Goal: Transaction & Acquisition: Obtain resource

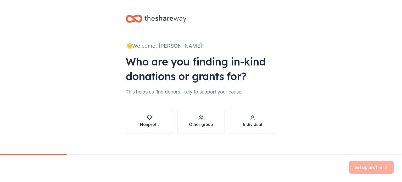
click at [142, 121] on div "Nonprofit" at bounding box center [149, 121] width 19 height 13
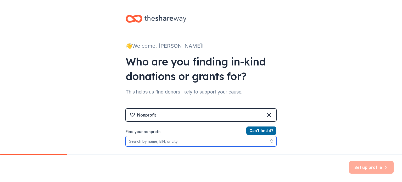
click at [135, 142] on input "Find your nonprofit" at bounding box center [201, 141] width 151 height 10
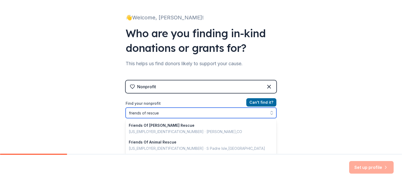
scroll to position [45, 0]
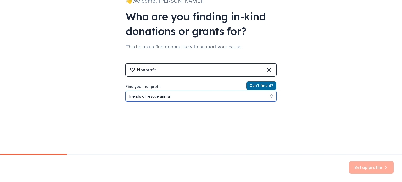
type input "friends of rescue animals"
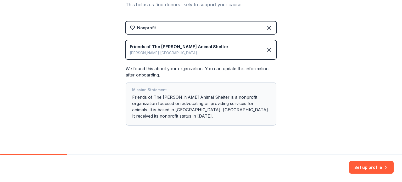
scroll to position [88, 0]
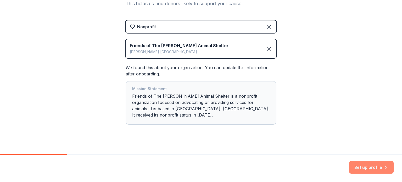
click at [366, 168] on button "Set up profile" at bounding box center [371, 167] width 45 height 13
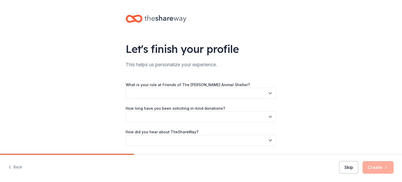
click at [353, 169] on button "Skip" at bounding box center [348, 167] width 19 height 13
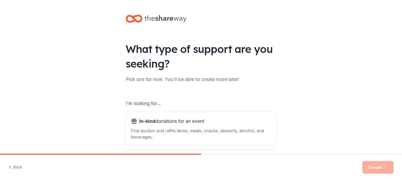
click at [19, 26] on div "What type of support are you seeking? Pick one for now. You'll be able to creat…" at bounding box center [201, 105] width 402 height 211
click at [198, 122] on span "In-kind donations for an event" at bounding box center [171, 121] width 65 height 8
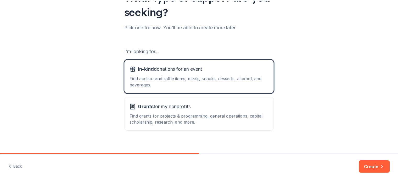
scroll to position [58, 0]
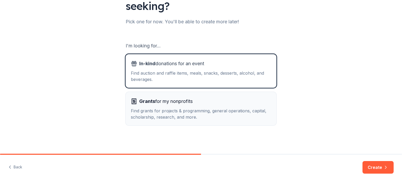
click at [217, 108] on div "Find grants for projects & programming, general operations, capital, scholarshi…" at bounding box center [201, 114] width 140 height 13
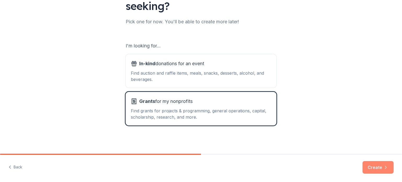
click at [372, 165] on button "Create" at bounding box center [378, 167] width 31 height 13
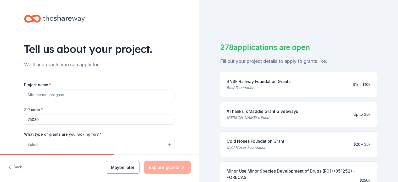
click at [33, 94] on input "Project name *" at bounding box center [99, 95] width 151 height 10
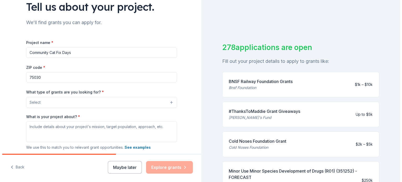
scroll to position [46, 0]
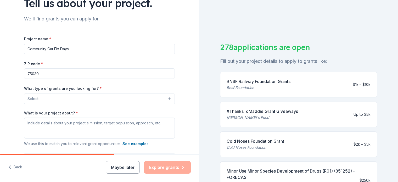
type input "Community Cat Fix Days"
click at [40, 74] on input "75030" at bounding box center [99, 73] width 151 height 10
click at [40, 74] on input "750" at bounding box center [99, 73] width 151 height 10
type input "75040"
click at [38, 98] on button "Select" at bounding box center [99, 98] width 151 height 11
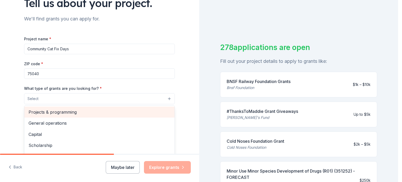
click at [58, 112] on span "Projects & programming" at bounding box center [100, 112] width 142 height 7
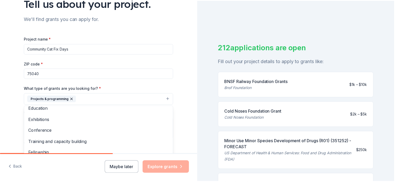
scroll to position [51, 0]
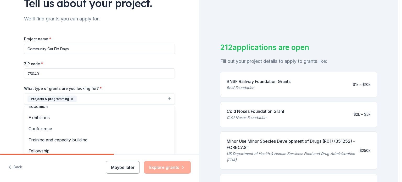
click at [8, 107] on div "Tell us about your project. We'll find grants you can apply for. Project name *…" at bounding box center [99, 79] width 199 height 251
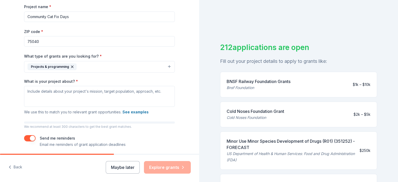
scroll to position [79, 0]
click at [47, 95] on textarea "What is your project about? *" at bounding box center [99, 95] width 151 height 21
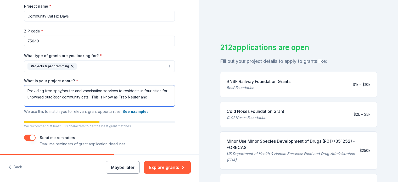
drag, startPoint x: 49, startPoint y: 100, endPoint x: 52, endPoint y: 113, distance: 12.9
click at [149, 96] on textarea "Providing free spay/neuter and vaccination services to residents in four cities…" at bounding box center [99, 95] width 151 height 21
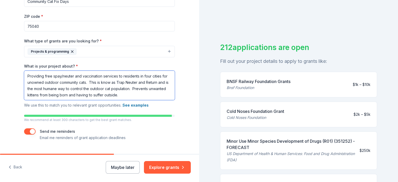
scroll to position [106, 0]
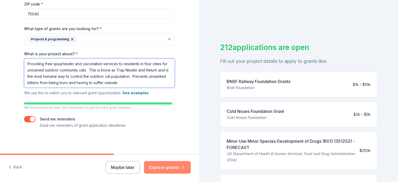
type textarea "Providing free spay/neuter and vaccination services to residents in four cities…"
click at [162, 166] on button "Explore grants" at bounding box center [167, 167] width 47 height 13
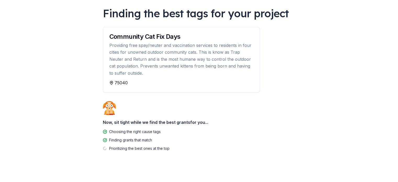
scroll to position [42, 0]
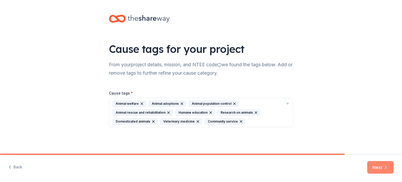
click at [376, 168] on button "Next" at bounding box center [381, 167] width 26 height 13
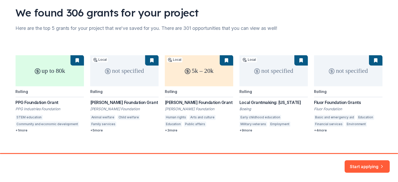
scroll to position [41, 0]
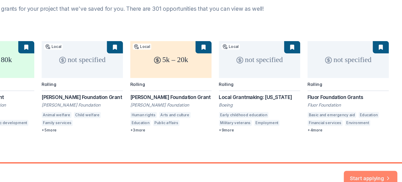
click at [363, 162] on button "Start applying" at bounding box center [371, 164] width 46 height 13
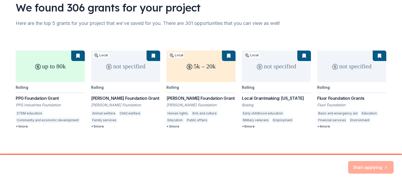
click at [366, 169] on div "Start applying" at bounding box center [371, 167] width 46 height 13
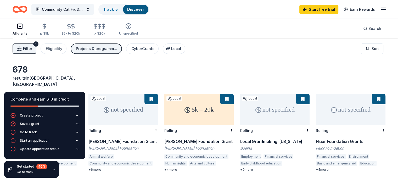
click at [311, 55] on div "Filter 1 Eligibility Projects & programming CyberGrants Local Sort" at bounding box center [199, 48] width 398 height 21
click at [52, 169] on icon "button" at bounding box center [54, 169] width 4 height 4
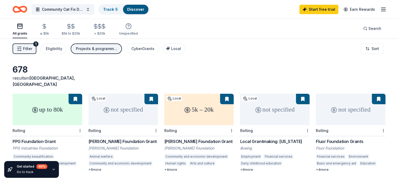
click at [52, 170] on icon "button" at bounding box center [54, 169] width 4 height 4
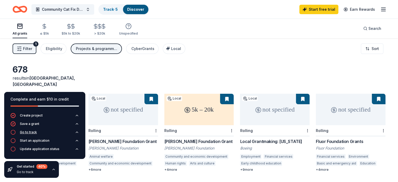
click at [29, 132] on div "Go to track" at bounding box center [28, 132] width 17 height 4
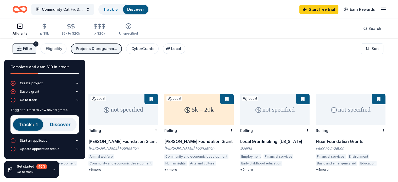
click at [161, 68] on div "678 results in Garland, TX" at bounding box center [199, 75] width 373 height 23
click at [115, 10] on link "Track · 5" at bounding box center [110, 9] width 15 height 4
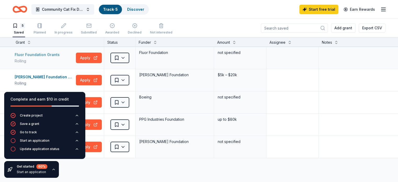
click at [44, 53] on div "Fluor Foundation Grants" at bounding box center [38, 55] width 47 height 6
drag, startPoint x: 30, startPoint y: 76, endPoint x: 26, endPoint y: 77, distance: 4.1
drag, startPoint x: 26, startPoint y: 77, endPoint x: 5, endPoint y: 73, distance: 21.4
click at [5, 73] on div "Harold Simmons Foundation Grant Rolling Apply Saved Harold Simmons Foundation $…" at bounding box center [205, 80] width 410 height 22
click at [67, 75] on div "Harold Simmons Foundation Grant" at bounding box center [44, 77] width 59 height 6
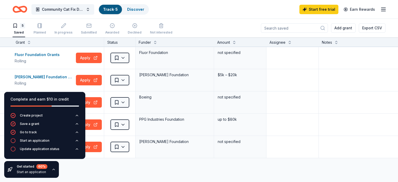
click at [52, 170] on icon "button" at bounding box center [54, 169] width 4 height 4
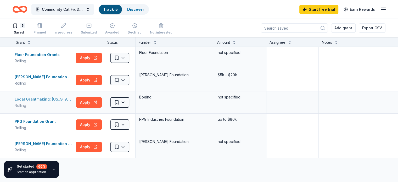
click at [41, 96] on div "Local Grantmaking: Texas" at bounding box center [44, 99] width 59 height 6
click at [45, 122] on div "PPG Foundation Grant" at bounding box center [36, 121] width 43 height 6
click at [55, 142] on div "Rees-Jones Foundation Grant" at bounding box center [44, 144] width 59 height 6
click at [293, 26] on input at bounding box center [294, 27] width 67 height 9
click at [144, 10] on link "Discover" at bounding box center [135, 9] width 17 height 4
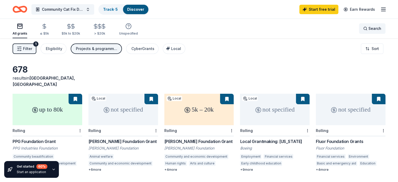
click at [369, 28] on span "Search" at bounding box center [375, 28] width 13 height 6
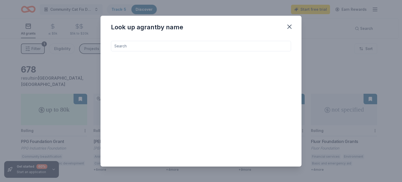
click at [189, 46] on input at bounding box center [201, 46] width 180 height 10
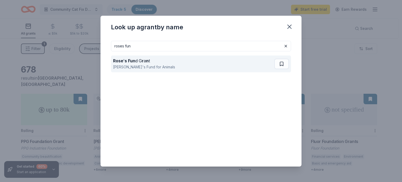
type input "roses fun"
click at [142, 62] on strong "r" at bounding box center [143, 60] width 2 height 5
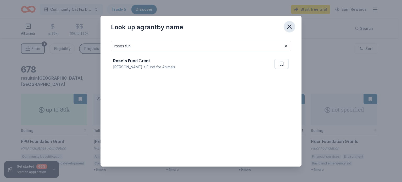
click at [290, 28] on icon "button" at bounding box center [289, 26] width 7 height 7
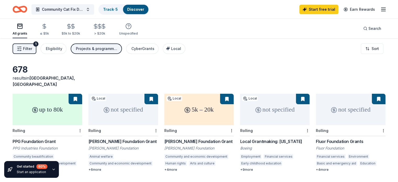
click at [381, 9] on icon "button" at bounding box center [384, 9] width 6 height 6
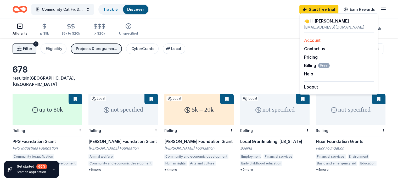
click at [314, 39] on link "Account" at bounding box center [312, 40] width 17 height 5
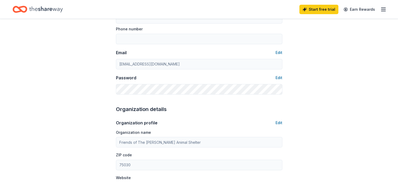
scroll to position [80, 0]
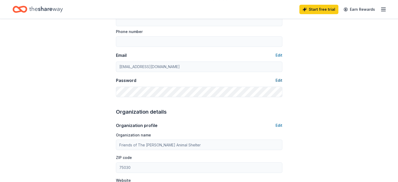
click at [278, 80] on button "Edit" at bounding box center [279, 80] width 7 height 6
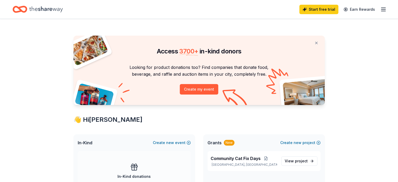
click at [381, 8] on icon "button" at bounding box center [384, 9] width 6 height 6
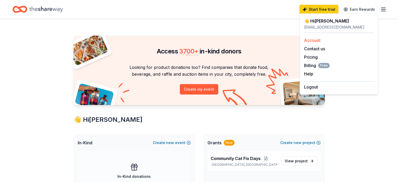
click at [310, 41] on link "Account" at bounding box center [312, 40] width 17 height 5
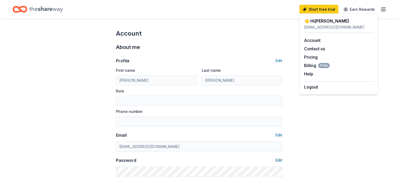
click at [278, 160] on button "Edit" at bounding box center [279, 160] width 7 height 6
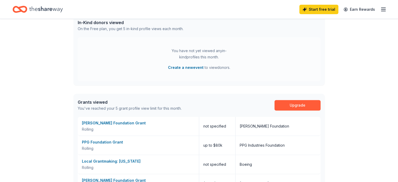
scroll to position [202, 0]
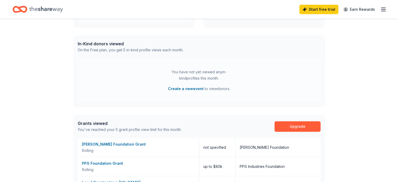
click at [37, 42] on div "Access 3700 + in-kind donors Looking for product donations too? Find companies …" at bounding box center [199, 35] width 398 height 437
click at [347, 9] on link "Earn Rewards" at bounding box center [360, 9] width 38 height 9
click at [381, 9] on icon "button" at bounding box center [384, 9] width 6 height 6
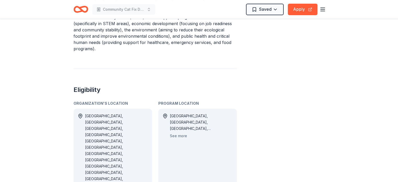
scroll to position [210, 0]
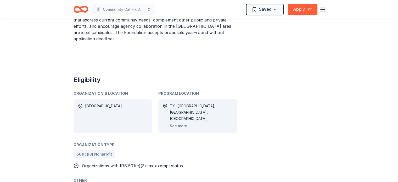
scroll to position [265, 0]
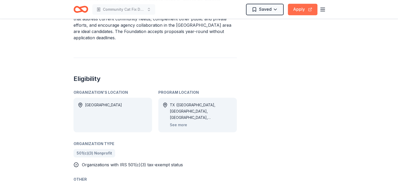
click at [293, 8] on button "Apply" at bounding box center [303, 10] width 30 height 12
click at [301, 12] on button "Apply" at bounding box center [303, 10] width 30 height 12
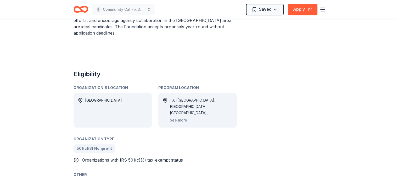
scroll to position [270, 0]
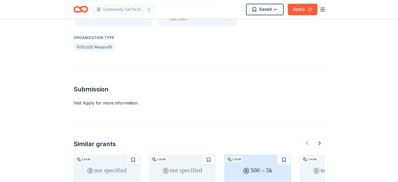
scroll to position [434, 0]
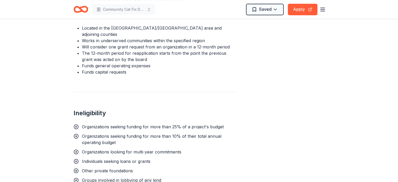
scroll to position [403, 0]
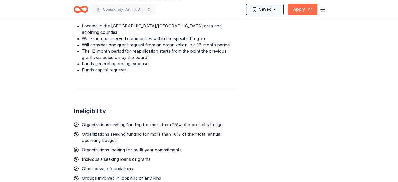
drag, startPoint x: 301, startPoint y: 7, endPoint x: 296, endPoint y: 10, distance: 5.9
click at [296, 10] on button "Apply" at bounding box center [303, 10] width 30 height 12
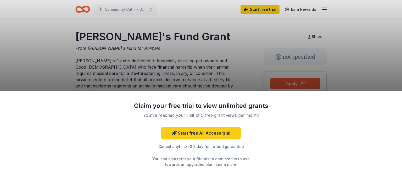
click at [247, 68] on div "Claim your free trial to view unlimited grants You've reached your limit of 5 f…" at bounding box center [201, 91] width 402 height 182
drag, startPoint x: 211, startPoint y: 132, endPoint x: 199, endPoint y: 135, distance: 11.8
click at [199, 135] on link "Start free All Access trial" at bounding box center [201, 133] width 80 height 13
click at [185, 134] on link "Start free All Access trial" at bounding box center [201, 133] width 80 height 13
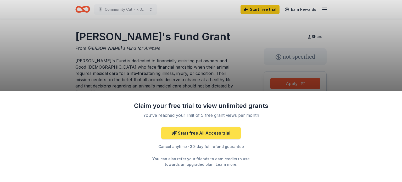
click at [196, 134] on link "Start free All Access trial" at bounding box center [201, 133] width 80 height 13
click at [230, 50] on div "Claim your free trial to view unlimited grants You've reached your limit of 5 f…" at bounding box center [201, 91] width 402 height 182
